Goal: Transaction & Acquisition: Obtain resource

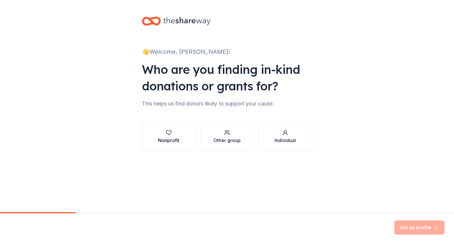
click at [187, 133] on button "Nonprofit" at bounding box center [169, 137] width 54 height 28
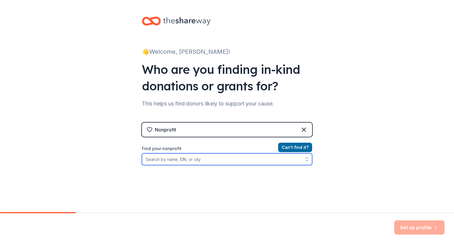
click at [167, 162] on input "Find your nonprofit" at bounding box center [227, 159] width 170 height 12
click at [161, 159] on input "Educate.Radiate" at bounding box center [227, 159] width 170 height 12
type input "Educate. Radiate"
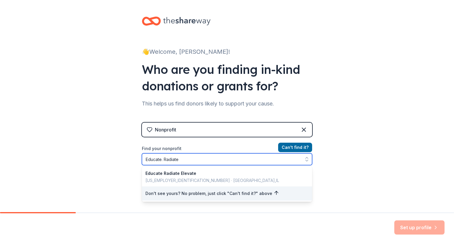
click at [180, 159] on input "Educate. Radiate" at bounding box center [227, 159] width 170 height 12
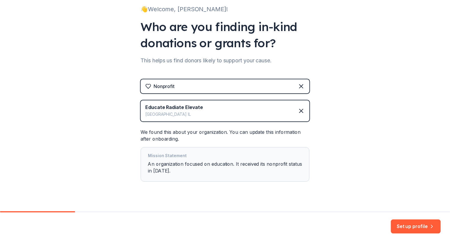
scroll to position [54, 0]
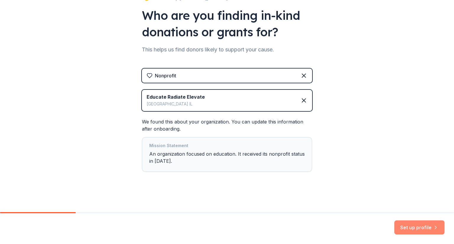
click at [414, 229] on button "Set up profile" at bounding box center [419, 228] width 50 height 14
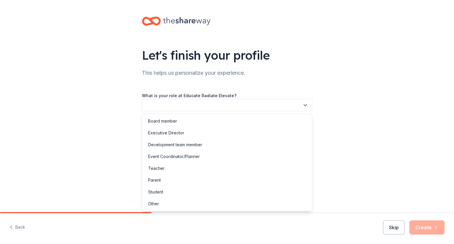
click at [304, 105] on icon "button" at bounding box center [305, 105] width 3 height 1
click at [154, 205] on div "Other" at bounding box center [153, 203] width 11 height 7
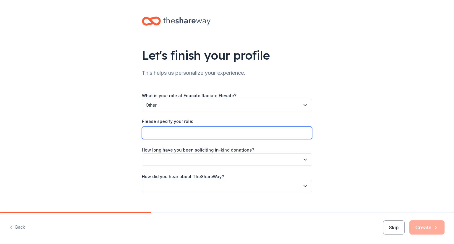
click at [182, 134] on input "Please specify your role:" at bounding box center [227, 133] width 170 height 12
click at [156, 133] on input "Grant Writer" at bounding box center [227, 133] width 170 height 12
type input "Grant Researcher-Writer"
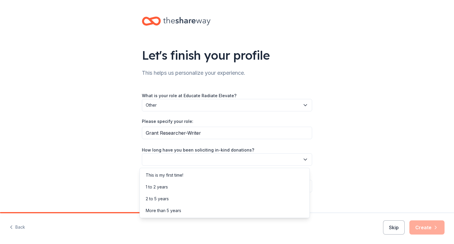
click at [303, 159] on icon "button" at bounding box center [306, 160] width 6 height 6
click at [282, 176] on div "This is my first time!" at bounding box center [224, 175] width 167 height 12
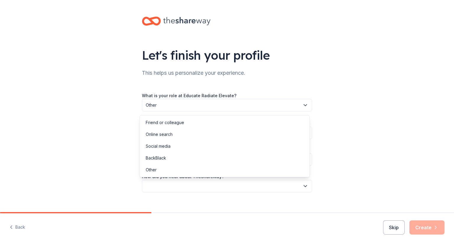
click at [306, 188] on icon "button" at bounding box center [306, 186] width 6 height 6
click at [272, 135] on div "Online search" at bounding box center [224, 135] width 167 height 12
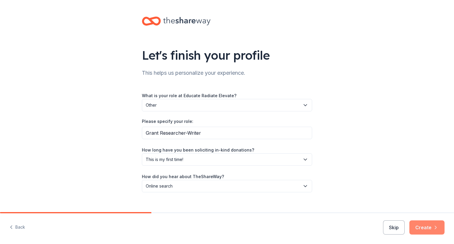
click at [429, 226] on button "Create" at bounding box center [427, 228] width 35 height 14
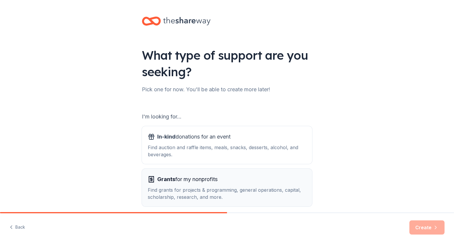
click at [269, 185] on div "Grants for my nonprofits Find grants for projects & programming, general operat…" at bounding box center [227, 188] width 158 height 26
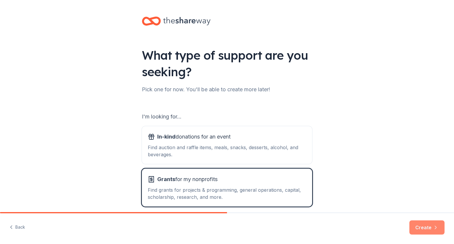
click at [428, 228] on button "Create" at bounding box center [427, 228] width 35 height 14
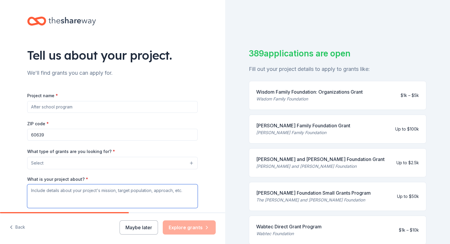
click at [52, 189] on textarea "What is your project about? *" at bounding box center [112, 197] width 170 height 24
paste textarea "Educate. Radiate. Elevate.’s purpose is to strengthen the educational achieveme…"
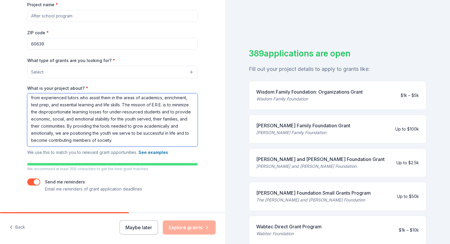
scroll to position [100, 0]
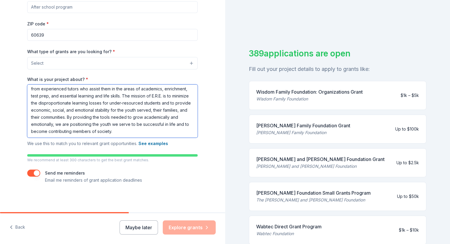
paste textarea "Since [DATE], Educate. Radiate. Elevate. has been serving communities in [US_ST…"
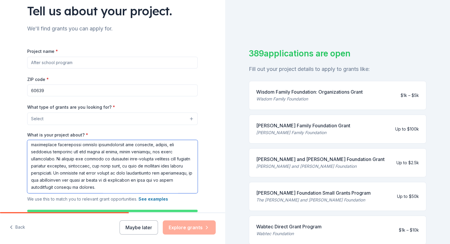
scroll to position [43, 0]
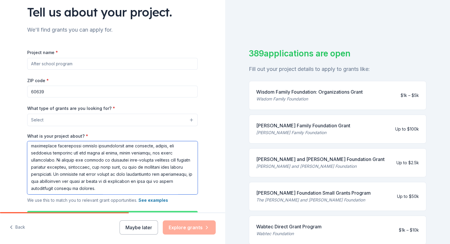
type textarea "Loremip. Dolorsi. Ametcon.’a elitsed do ei temporinci utl etdoloremag aliquaeni…"
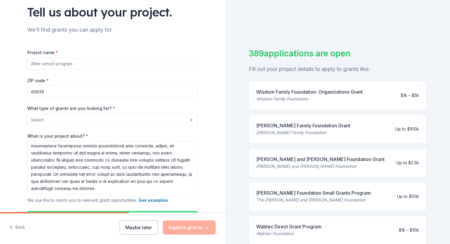
click at [40, 62] on input "Project name *" at bounding box center [112, 64] width 170 height 12
paste input "high-quality intensive tutoring in academics, enrichment, test prep, and essent…"
click at [30, 64] on input "high-quality intensive tutoring in academics, enrichment, test prep, and essent…" at bounding box center [112, 64] width 170 height 12
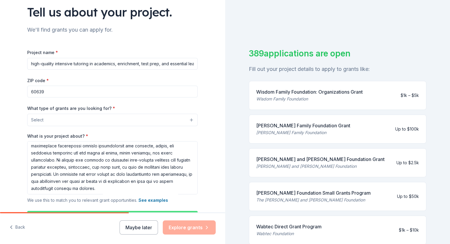
click at [30, 64] on input "high-quality intensive tutoring in academics, enrichment, test prep, and essent…" at bounding box center [112, 64] width 170 height 12
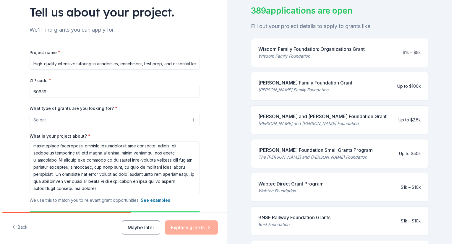
scroll to position [100, 0]
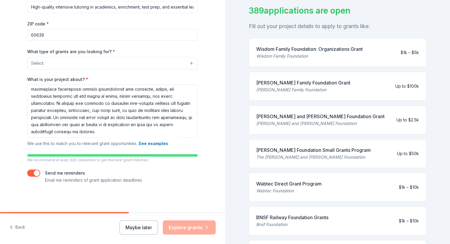
type input "High-quality intensive tutoring in academics, enrichment, test prep, and essent…"
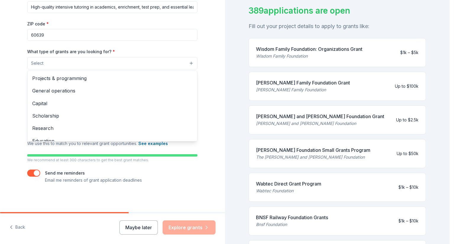
click at [191, 62] on button "Select" at bounding box center [112, 63] width 170 height 12
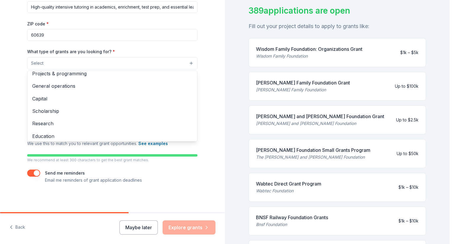
scroll to position [0, 0]
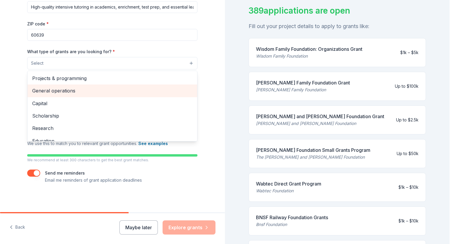
click at [77, 92] on span "General operations" at bounding box center [112, 91] width 160 height 8
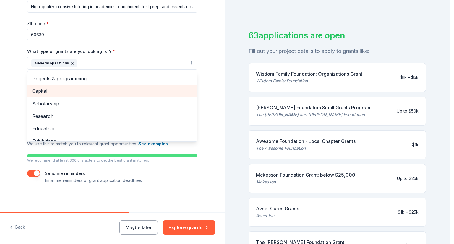
scroll to position [43, 0]
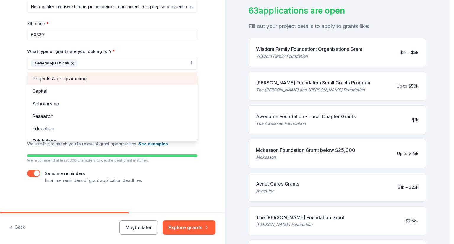
click at [118, 79] on span "Projects & programming" at bounding box center [112, 79] width 160 height 8
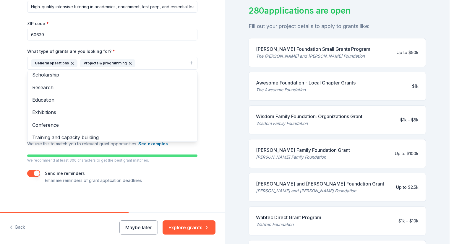
scroll to position [0, 0]
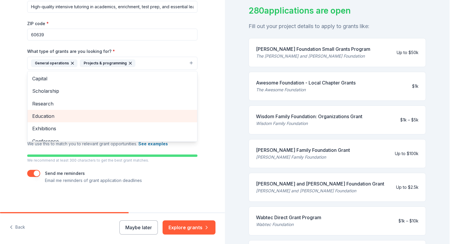
click at [47, 118] on span "Education" at bounding box center [112, 116] width 160 height 8
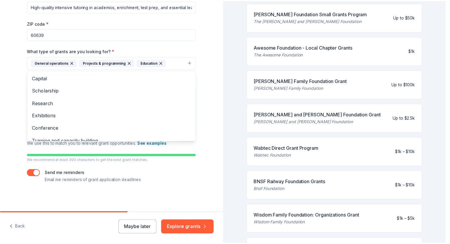
scroll to position [99, 0]
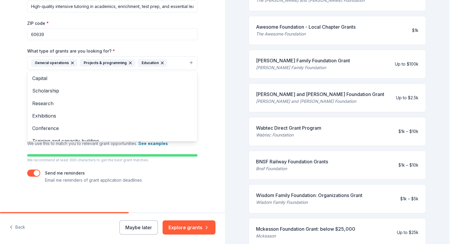
drag, startPoint x: 447, startPoint y: 68, endPoint x: 453, endPoint y: 95, distance: 27.8
click at [453, 95] on html "Tell us about your project. We'll find grants you can apply for. Project name *…" at bounding box center [227, 122] width 454 height 244
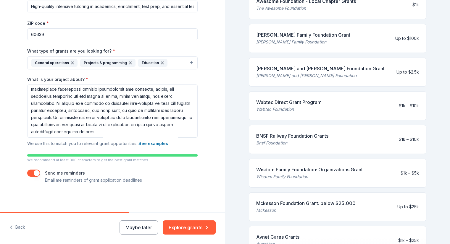
scroll to position [145, 0]
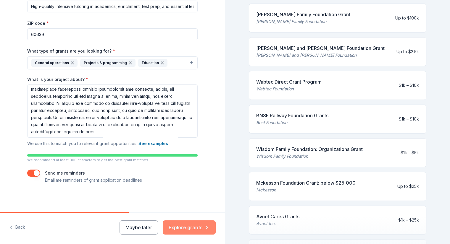
click at [195, 229] on button "Explore grants" at bounding box center [189, 228] width 53 height 14
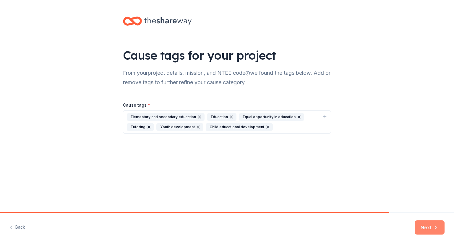
click at [427, 223] on button "Next" at bounding box center [430, 228] width 30 height 14
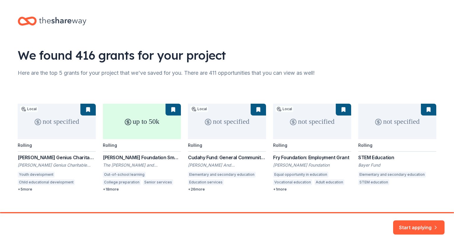
click at [133, 157] on div "not specified Local Rolling [PERSON_NAME] Genius Charitable Trust [PERSON_NAME]…" at bounding box center [227, 148] width 419 height 88
click at [421, 224] on button "Start applying" at bounding box center [418, 226] width 51 height 14
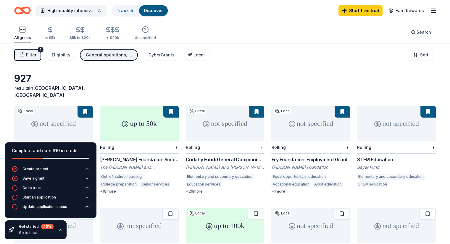
click at [220, 124] on div "not specified" at bounding box center [225, 123] width 79 height 35
click at [283, 156] on div "Fry Foundation: Employment Grant" at bounding box center [310, 159] width 79 height 7
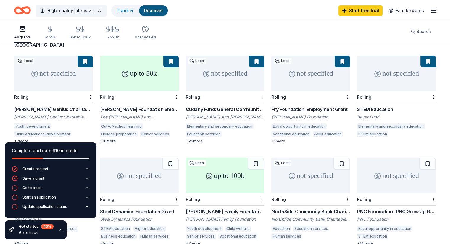
scroll to position [92, 0]
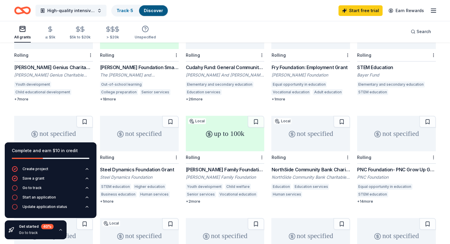
click at [381, 126] on div "not specified" at bounding box center [396, 133] width 79 height 35
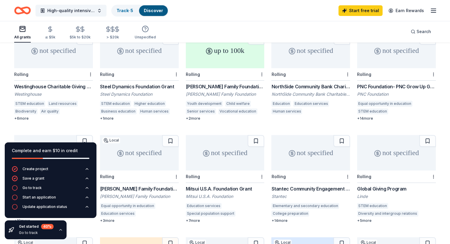
scroll to position [175, 0]
click at [230, 140] on div "not specified" at bounding box center [225, 153] width 79 height 35
click at [295, 144] on div "not specified" at bounding box center [310, 153] width 79 height 35
click at [292, 186] on div "Stantec Community Engagement Grant" at bounding box center [310, 189] width 79 height 7
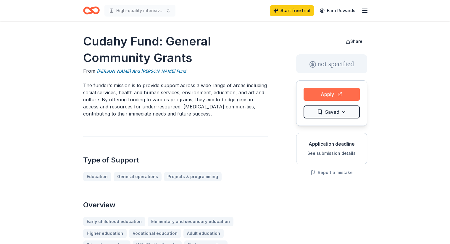
click at [325, 94] on button "Apply" at bounding box center [331, 94] width 56 height 13
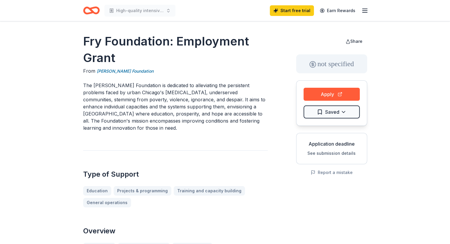
drag, startPoint x: 83, startPoint y: 41, endPoint x: 153, endPoint y: 44, distance: 69.6
click at [153, 44] on h1 "Fry Foundation: Employment Grant" at bounding box center [175, 49] width 185 height 33
click at [316, 93] on button "Apply" at bounding box center [331, 94] width 56 height 13
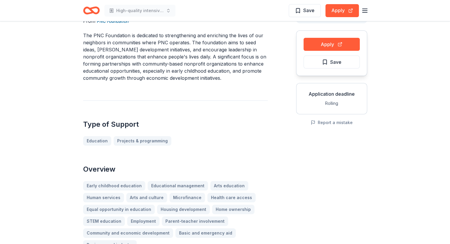
scroll to position [163, 0]
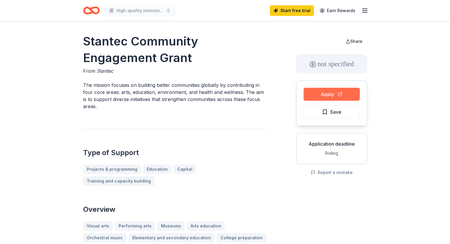
click at [326, 94] on button "Apply" at bounding box center [331, 94] width 56 height 13
click at [344, 95] on button "Apply" at bounding box center [331, 94] width 56 height 13
